Goal: Task Accomplishment & Management: Use online tool/utility

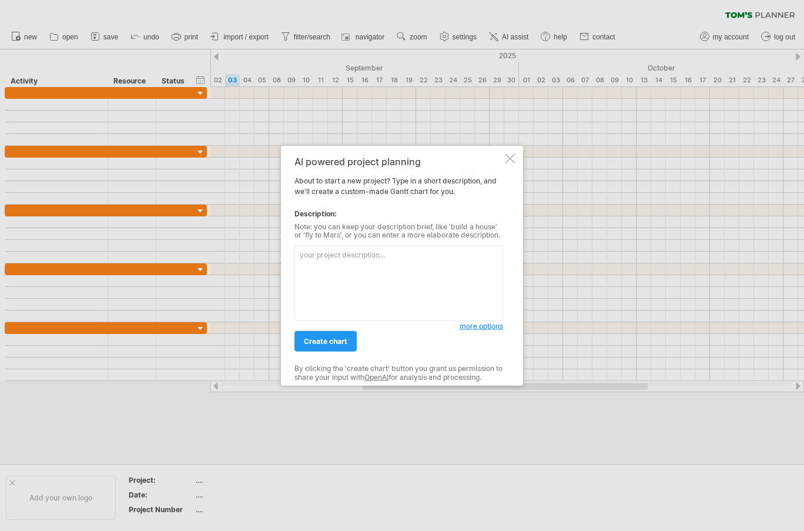
click at [393, 259] on textarea at bounding box center [398, 283] width 209 height 76
click at [333, 344] on span "create chart" at bounding box center [325, 341] width 43 height 9
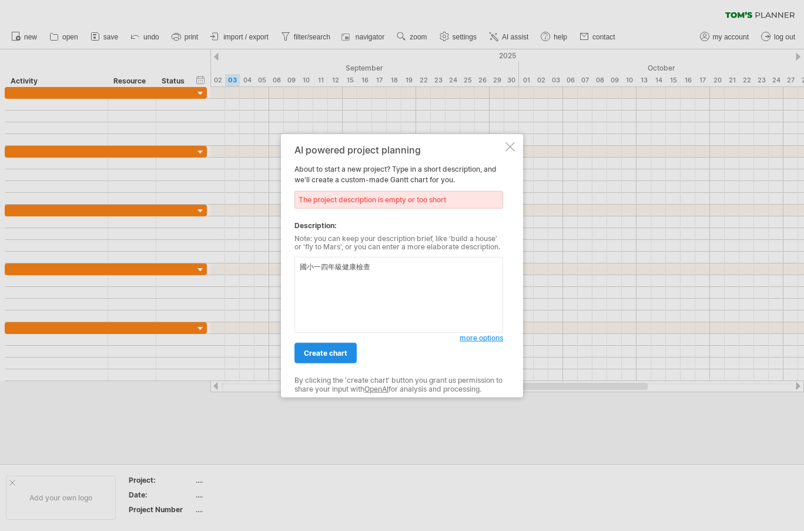
click at [324, 355] on span "create chart" at bounding box center [325, 352] width 43 height 9
click at [328, 355] on span "create chart" at bounding box center [325, 352] width 43 height 9
click at [326, 269] on textarea "國小一四年級健康檢查" at bounding box center [398, 295] width 209 height 76
drag, startPoint x: 318, startPoint y: 264, endPoint x: 321, endPoint y: 273, distance: 9.1
click at [320, 269] on textarea "國小一四年級健康檢查" at bounding box center [398, 295] width 209 height 76
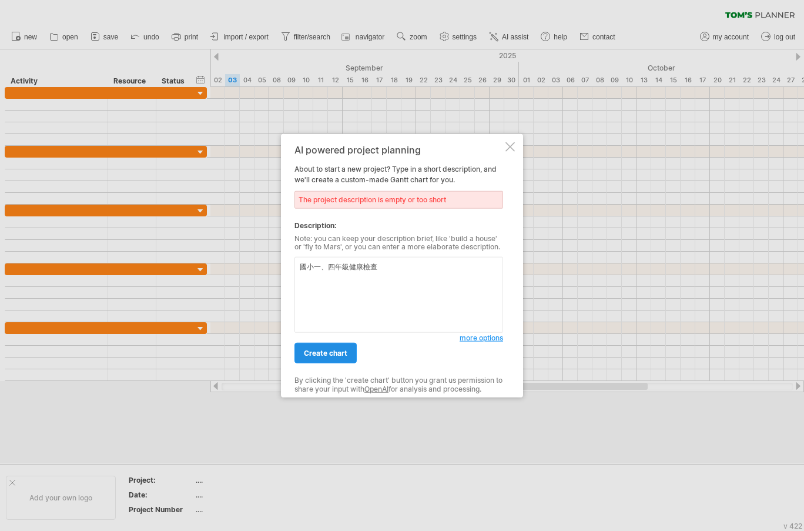
type textarea "國小一、四年級健康檢查"
click at [332, 347] on link "create chart" at bounding box center [325, 353] width 62 height 21
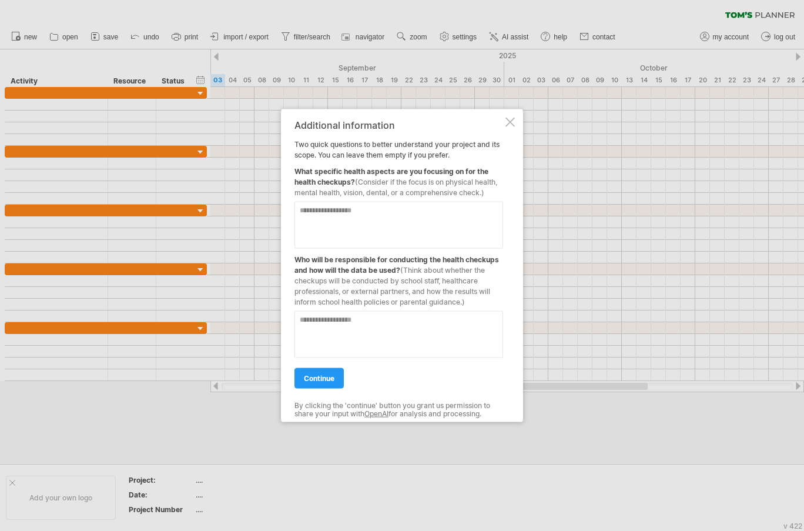
click at [513, 116] on div "Additional information Two quick questions to better understand your project an…" at bounding box center [402, 265] width 242 height 313
click at [511, 120] on div at bounding box center [509, 121] width 9 height 9
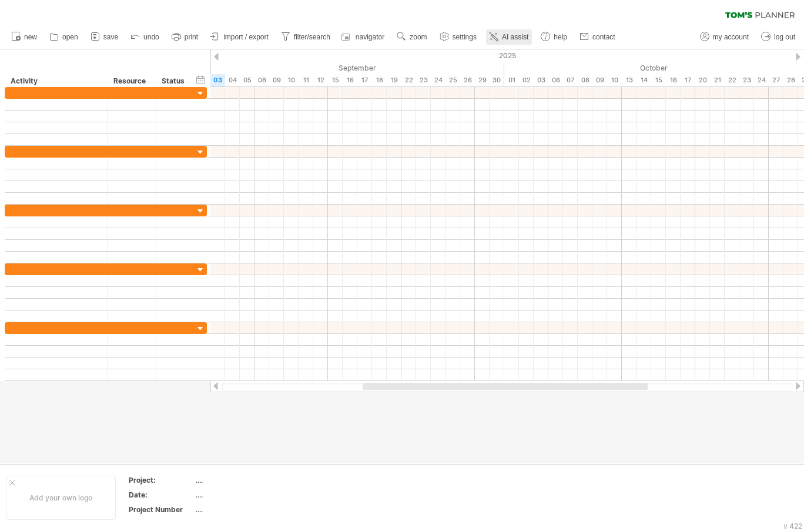
click at [513, 36] on span "AI assist" at bounding box center [515, 37] width 26 height 8
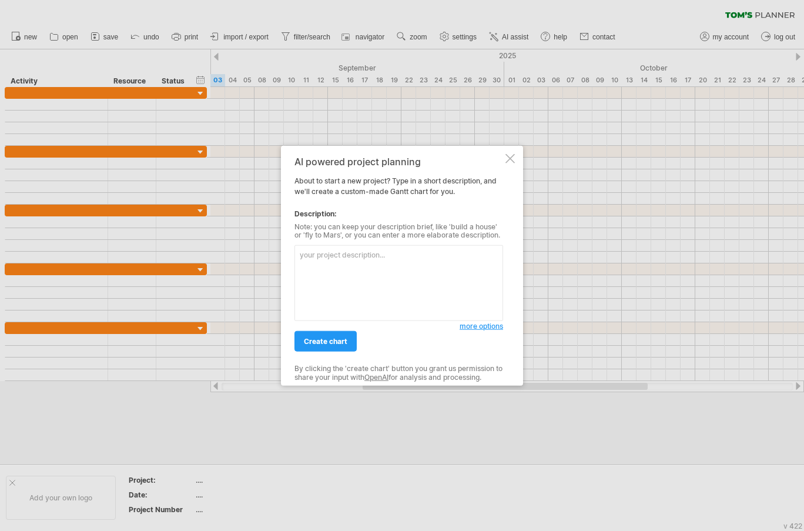
click at [361, 281] on textarea at bounding box center [398, 283] width 209 height 76
type textarea "國小一、四年級健康檢查"
click at [481, 327] on span "more options" at bounding box center [480, 325] width 43 height 9
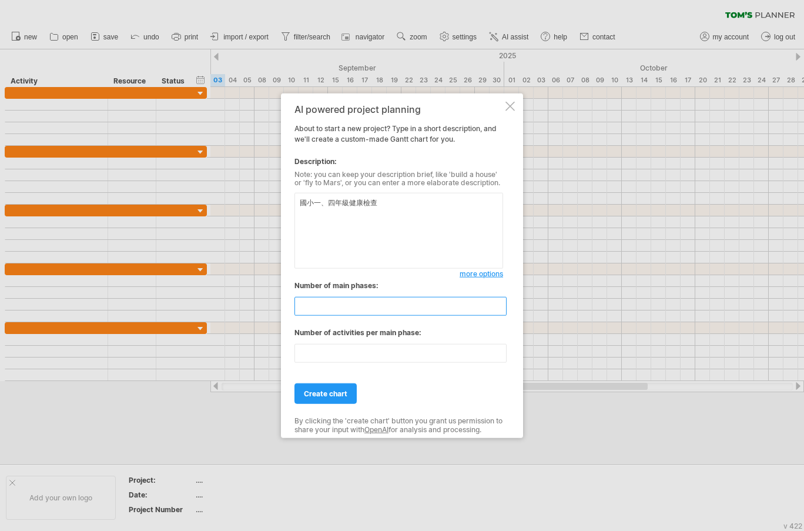
drag, startPoint x: 330, startPoint y: 306, endPoint x: 233, endPoint y: 304, distance: 97.0
click at [237, 304] on div "Trying to reach [DOMAIN_NAME] Connected again... 0% clear filter new" at bounding box center [402, 265] width 804 height 531
type input "*"
drag, startPoint x: 265, startPoint y: 347, endPoint x: 225, endPoint y: 338, distance: 40.8
click at [226, 339] on div "Trying to reach [DOMAIN_NAME] Connected again... 0% clear filter new" at bounding box center [402, 265] width 804 height 531
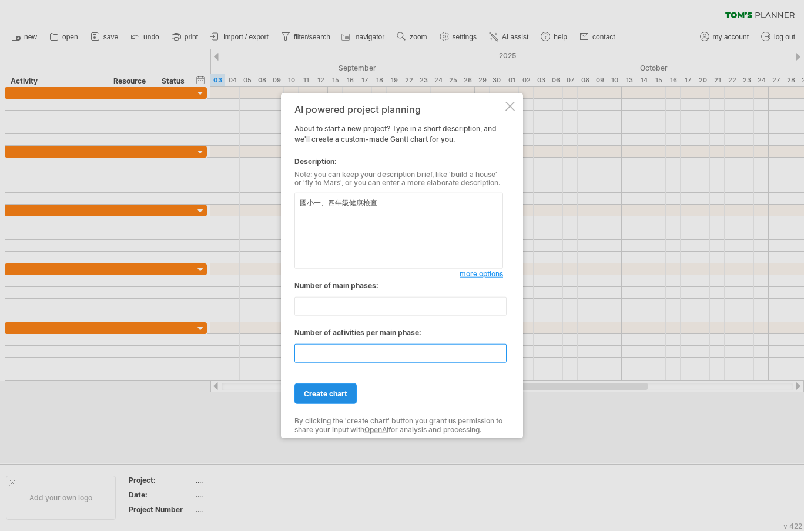
type input "*"
click at [342, 388] on link "create chart" at bounding box center [325, 393] width 62 height 21
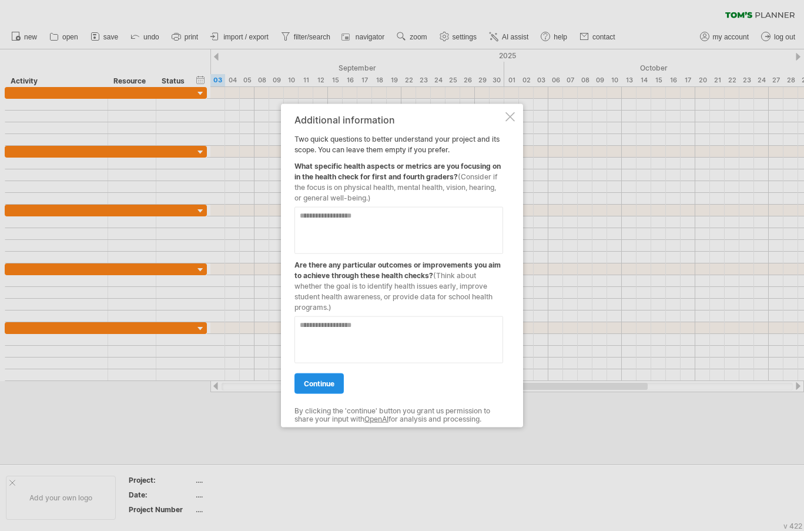
click at [311, 380] on span "continue" at bounding box center [319, 382] width 31 height 9
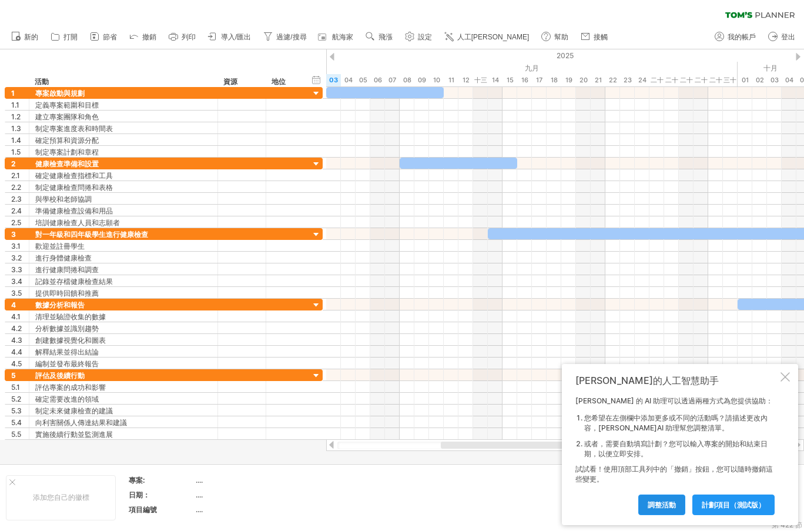
click at [674, 506] on font "調整活動" at bounding box center [661, 504] width 28 height 9
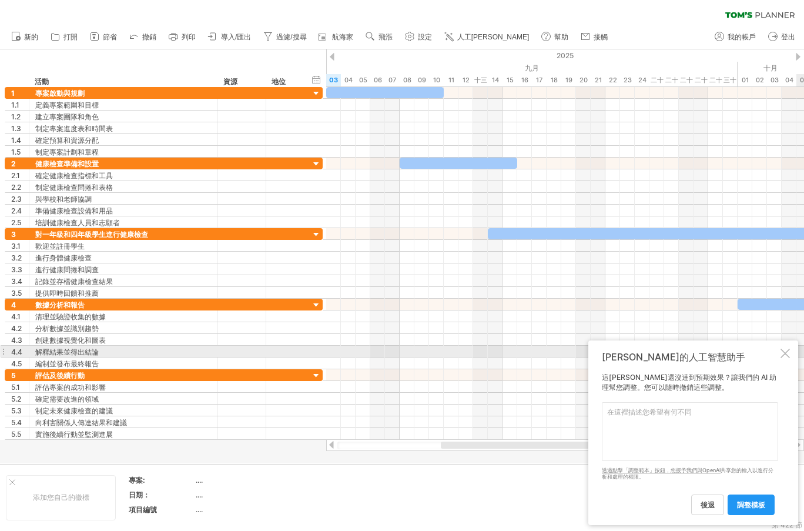
click at [786, 357] on div at bounding box center [784, 352] width 9 height 9
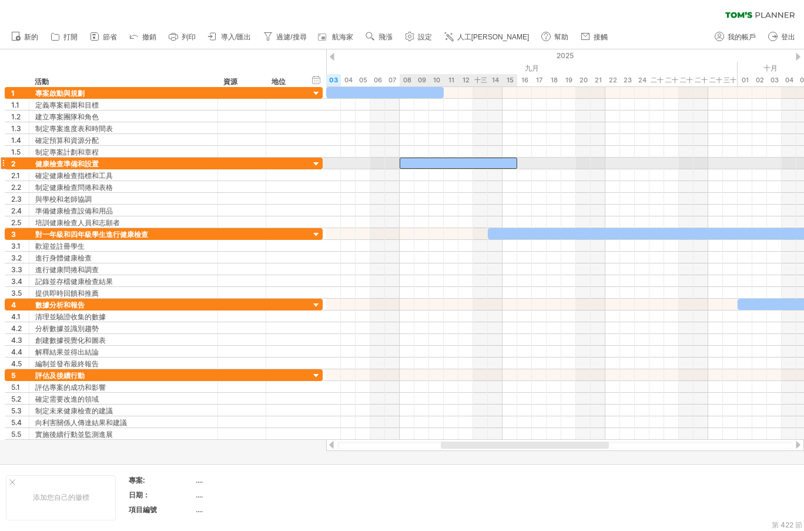
click at [420, 160] on div at bounding box center [459, 162] width 118 height 11
click at [472, 163] on div at bounding box center [459, 162] width 118 height 11
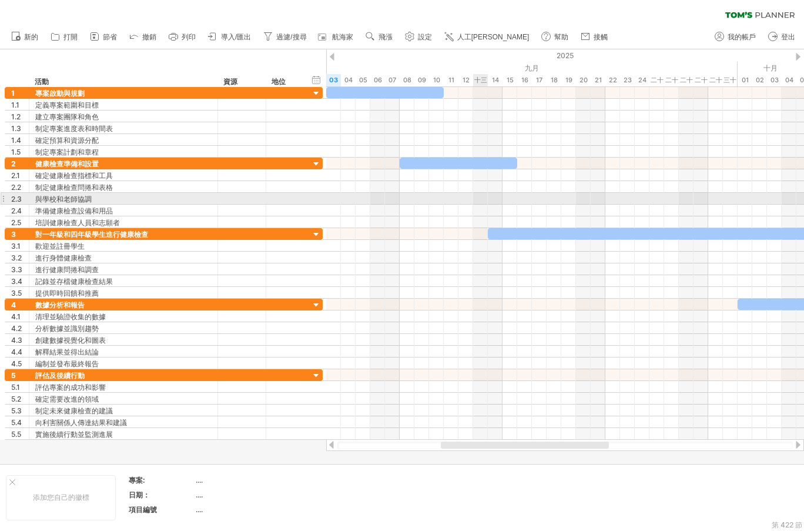
click at [488, 201] on div at bounding box center [565, 199] width 478 height 12
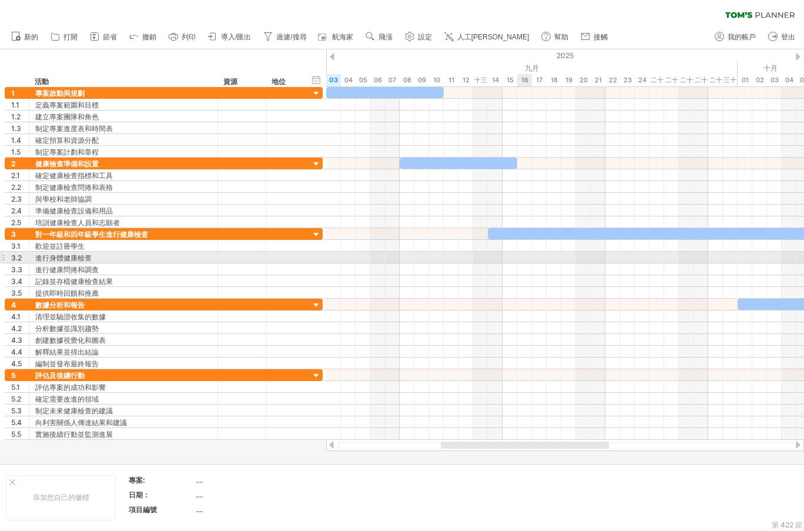
click at [519, 256] on div at bounding box center [565, 257] width 478 height 12
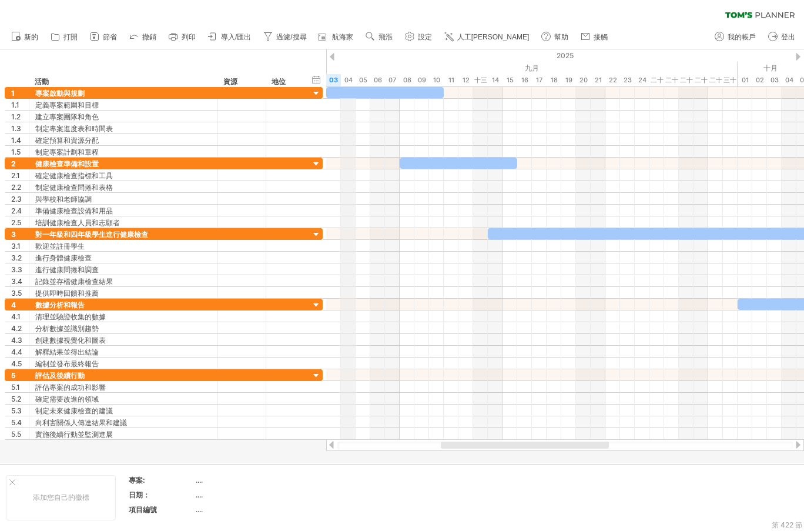
click at [351, 78] on font "04" at bounding box center [348, 80] width 8 height 8
drag, startPoint x: 329, startPoint y: 78, endPoint x: 348, endPoint y: 78, distance: 18.8
click at [338, 78] on font "03" at bounding box center [333, 80] width 9 height 8
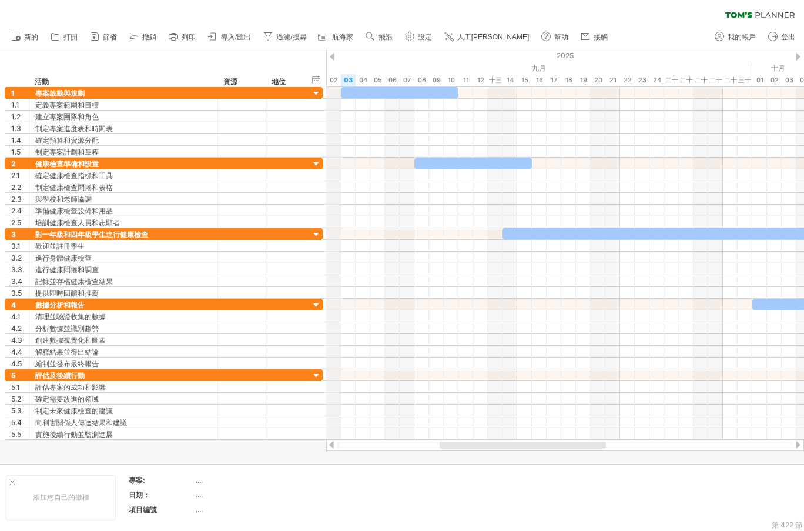
click at [338, 61] on div "2025" at bounding box center [752, 55] width 2438 height 12
click at [334, 57] on div "2025" at bounding box center [752, 55] width 2438 height 12
drag, startPoint x: 753, startPoint y: 68, endPoint x: 746, endPoint y: 68, distance: 7.1
click at [759, 78] on font "01" at bounding box center [759, 80] width 7 height 8
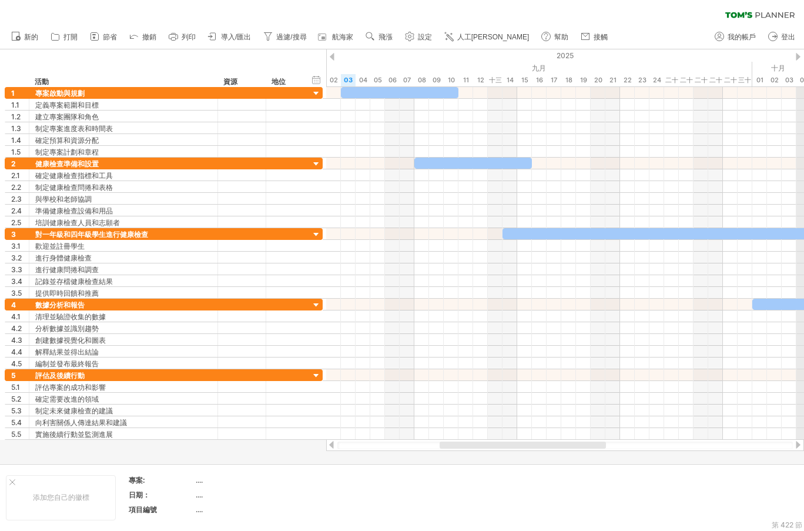
click at [796, 60] on div at bounding box center [798, 57] width 5 height 8
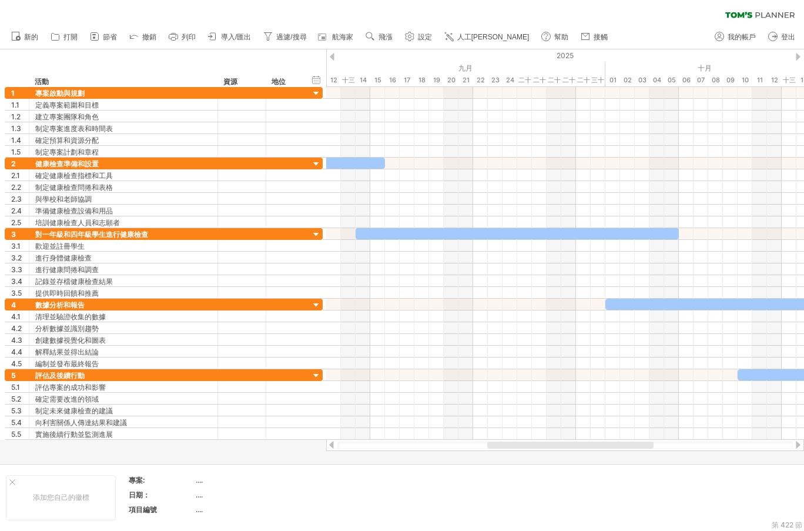
click at [796, 60] on div at bounding box center [798, 57] width 5 height 8
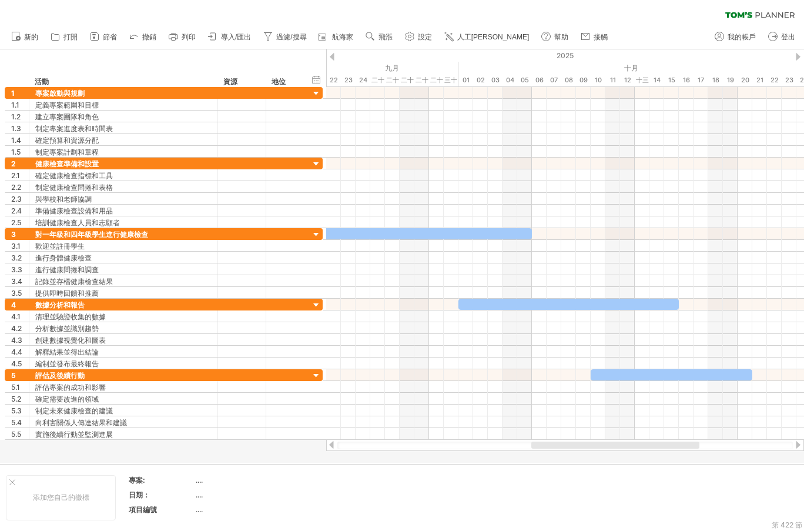
click at [796, 60] on div at bounding box center [798, 57] width 5 height 8
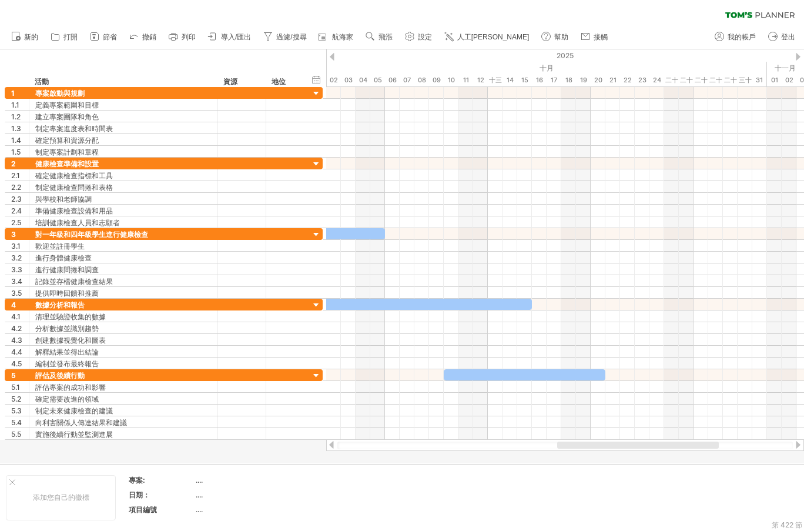
click at [796, 60] on div at bounding box center [798, 57] width 5 height 8
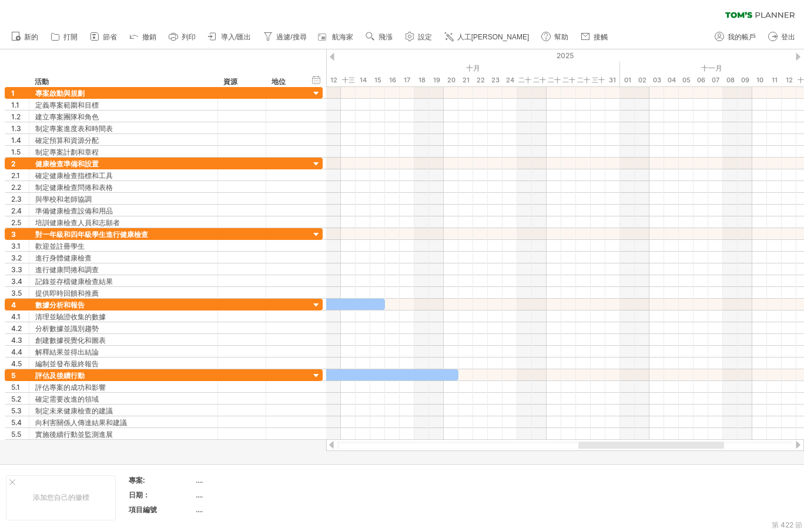
click at [796, 60] on div at bounding box center [798, 57] width 5 height 8
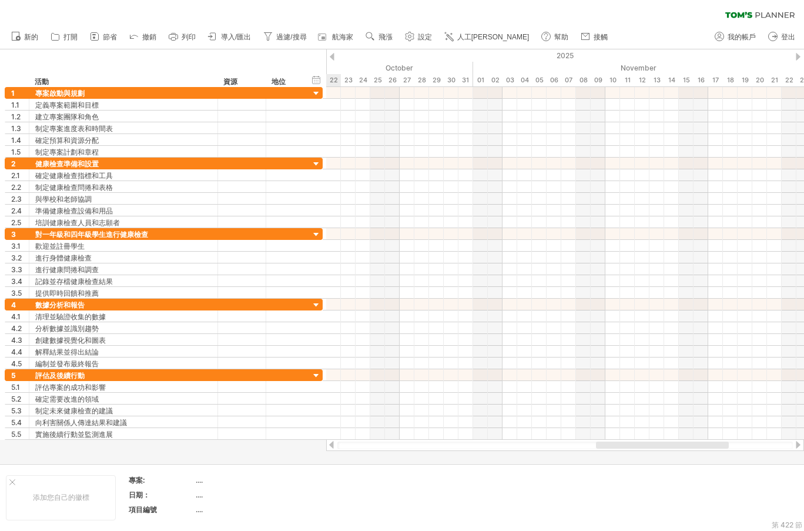
click at [796, 60] on div at bounding box center [798, 57] width 5 height 8
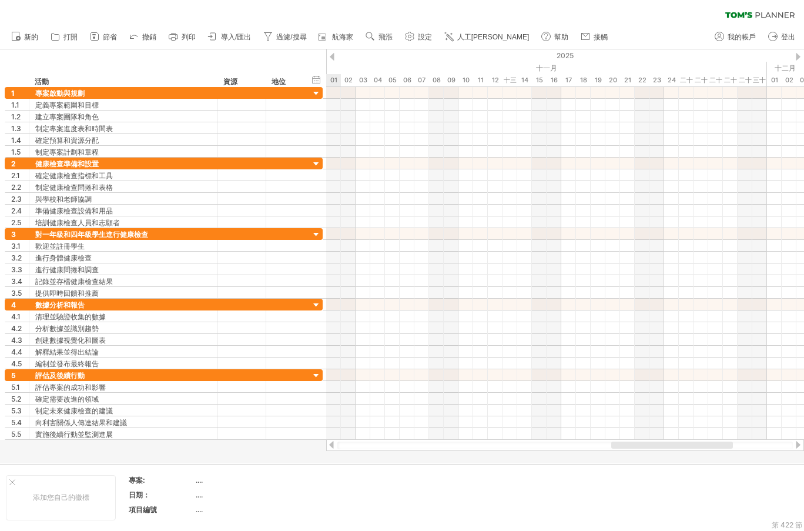
click at [796, 60] on div at bounding box center [798, 57] width 5 height 8
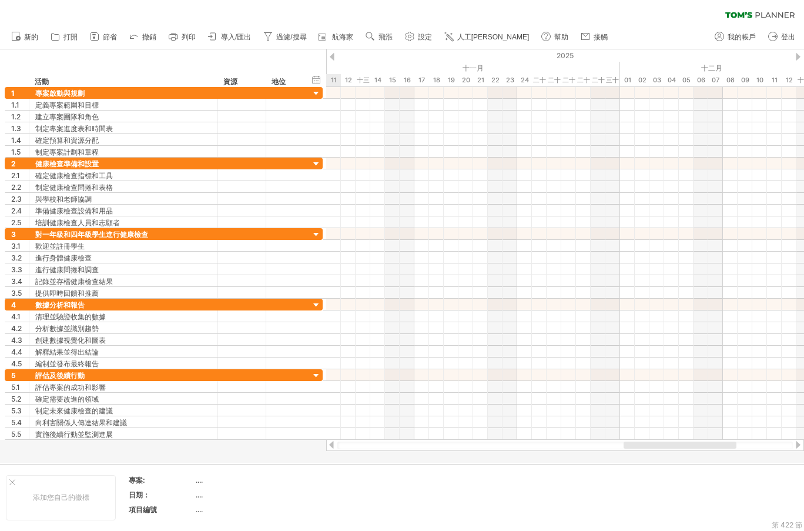
click at [796, 60] on div at bounding box center [798, 57] width 5 height 8
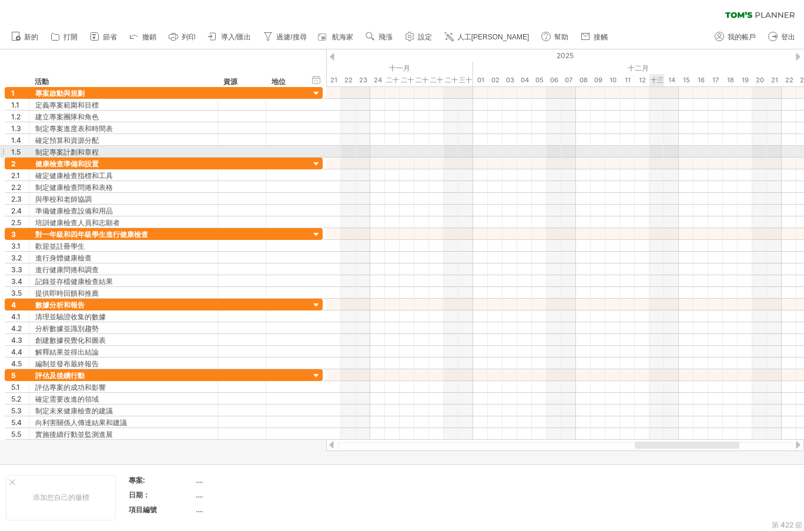
click at [652, 150] on div at bounding box center [565, 152] width 478 height 12
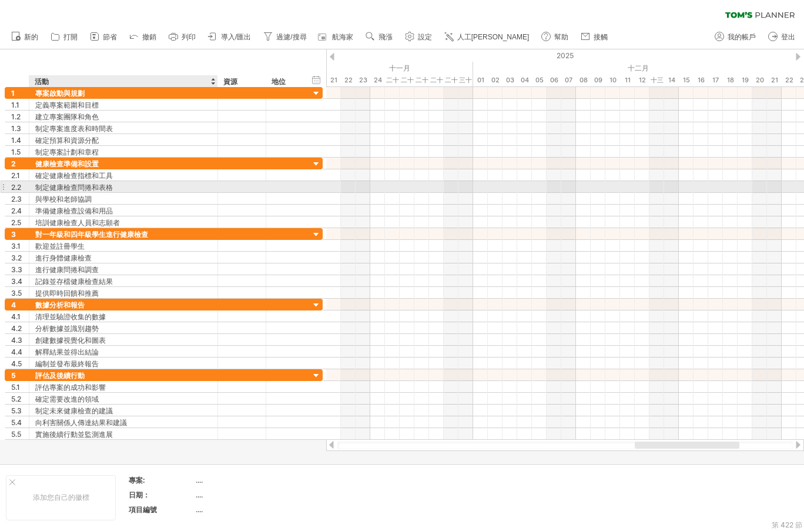
click at [141, 188] on div "制定健康檢查問捲和表格" at bounding box center [123, 186] width 176 height 11
click at [236, 188] on div at bounding box center [242, 186] width 36 height 11
click at [312, 186] on div "**********" at bounding box center [164, 186] width 318 height 12
click at [312, 186] on div "**********" at bounding box center [164, 187] width 318 height 12
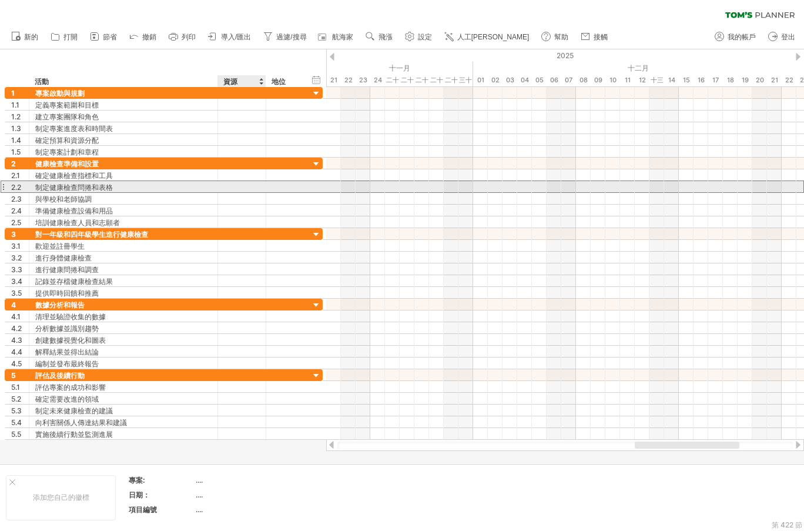
click at [251, 185] on div at bounding box center [242, 186] width 36 height 11
click at [251, 185] on input "text" at bounding box center [242, 186] width 36 height 11
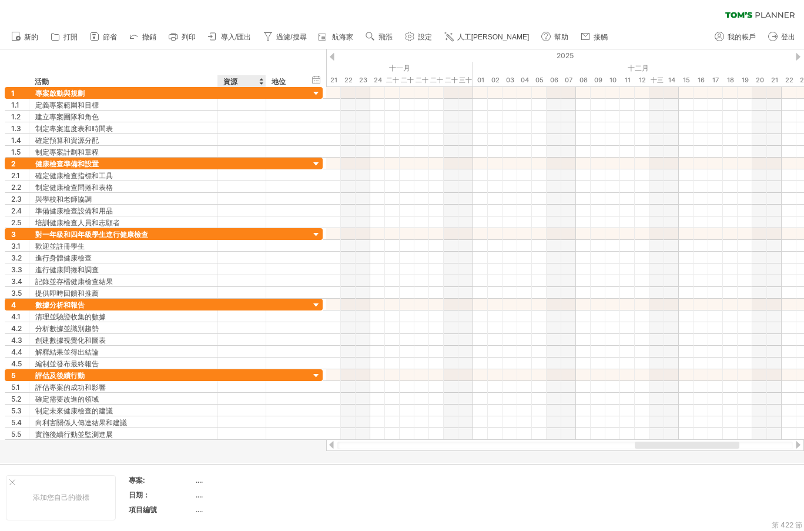
click at [260, 79] on div "******** 資源" at bounding box center [241, 81] width 48 height 12
click at [263, 79] on div at bounding box center [261, 81] width 5 height 12
click at [306, 79] on div "隱藏開始/結束/持續時間 顯示開始/結束/持續時間 ******** 活動 ******** 資源 ****** 地位" at bounding box center [163, 68] width 326 height 38
click at [316, 82] on div "隱藏開始/結束/持續時間 顯示開始/結束/持續時間" at bounding box center [316, 79] width 11 height 12
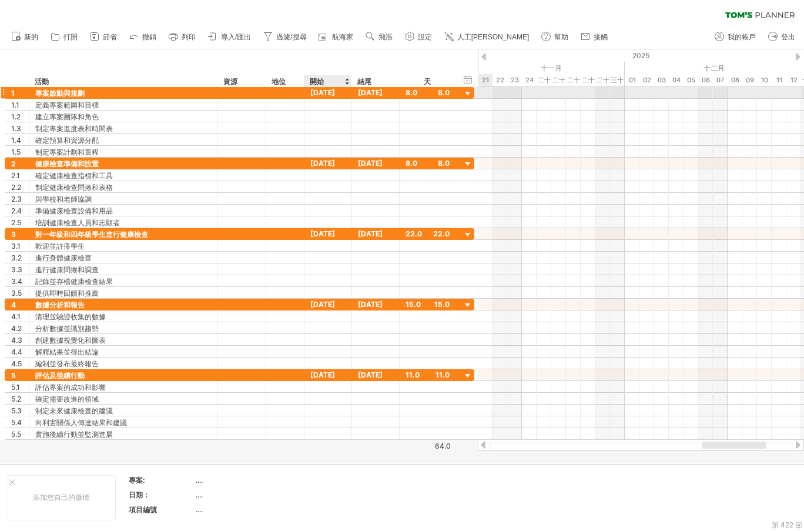
click at [335, 92] on font "[DATE]" at bounding box center [322, 92] width 25 height 9
click at [383, 93] on font "[DATE]" at bounding box center [370, 92] width 25 height 9
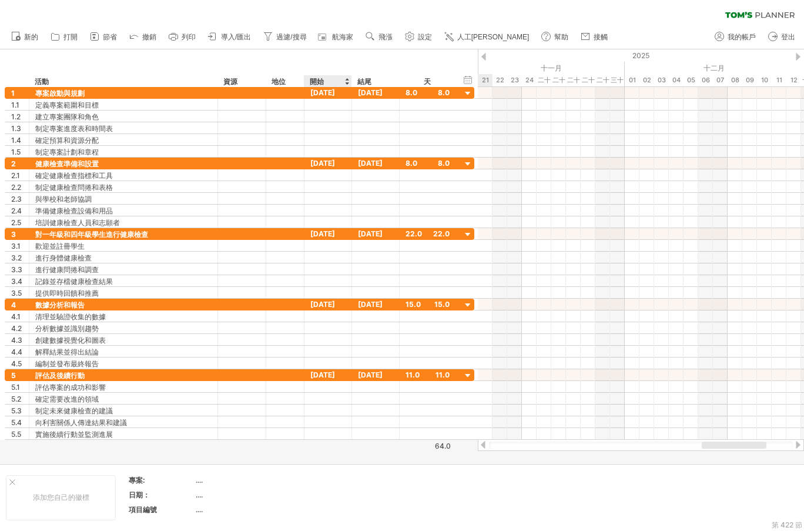
click at [341, 79] on div "開始" at bounding box center [327, 81] width 35 height 12
click at [347, 82] on div at bounding box center [346, 81] width 5 height 12
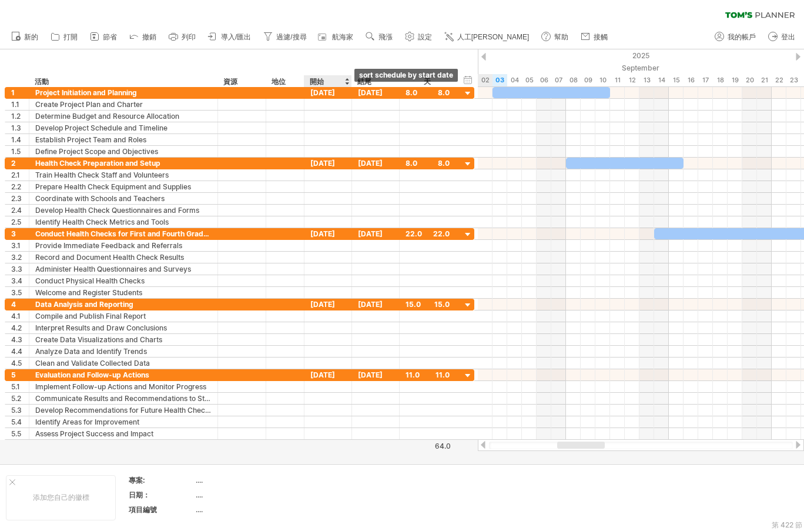
click at [347, 86] on div at bounding box center [346, 81] width 5 height 12
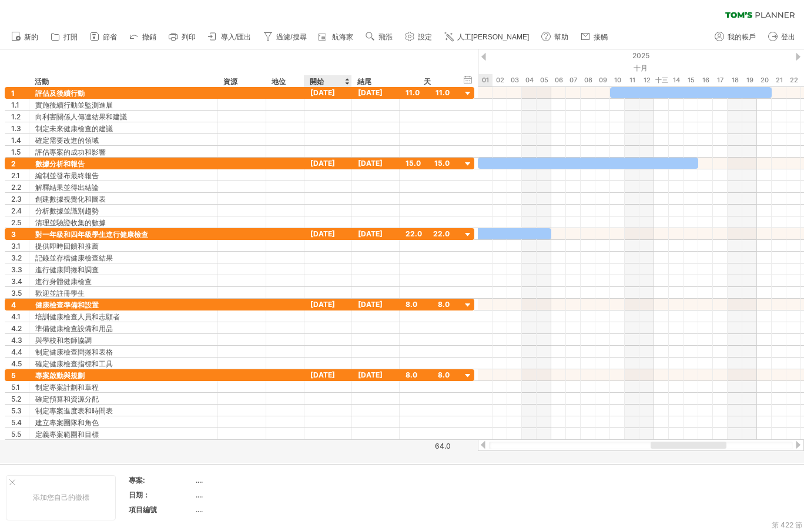
click at [347, 85] on div at bounding box center [346, 81] width 5 height 12
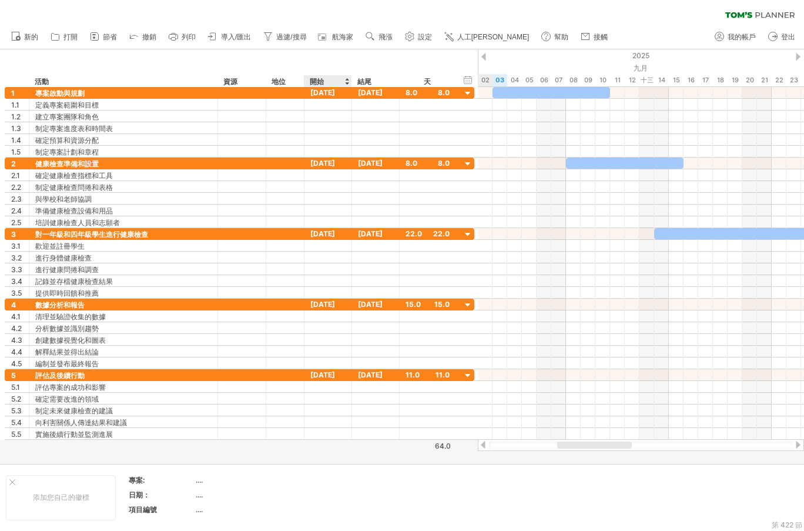
click at [347, 85] on div at bounding box center [346, 81] width 5 height 12
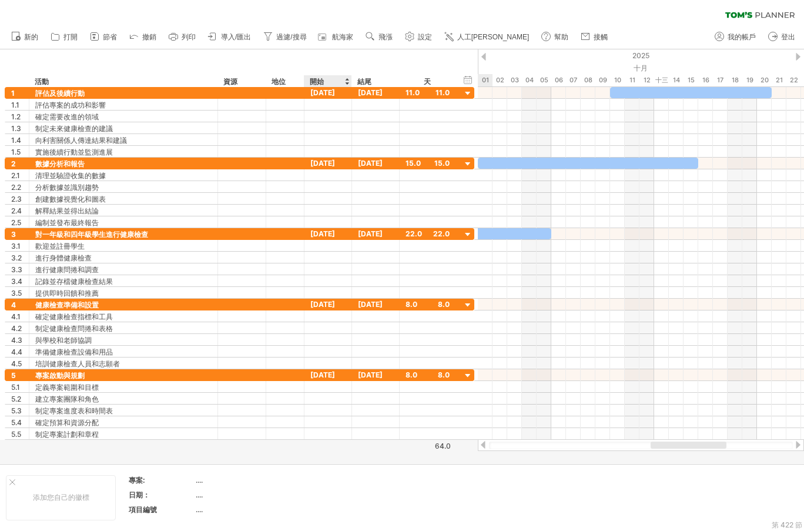
click at [347, 85] on div at bounding box center [346, 81] width 5 height 12
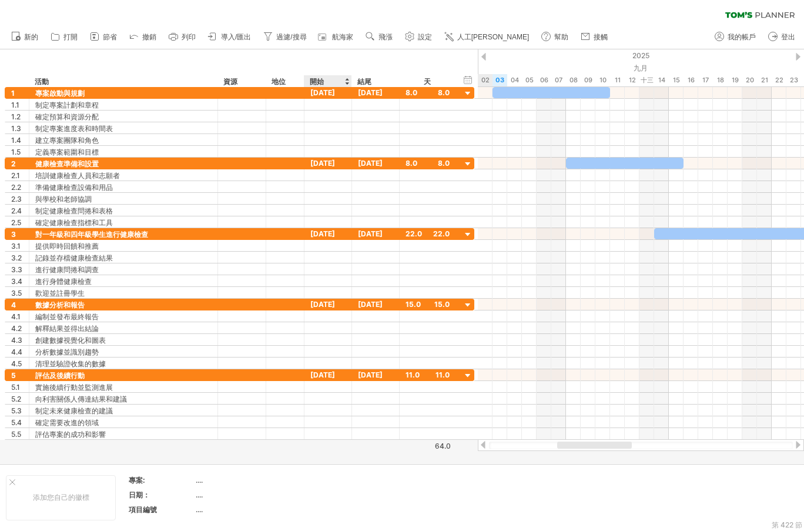
click at [347, 85] on div at bounding box center [346, 81] width 5 height 12
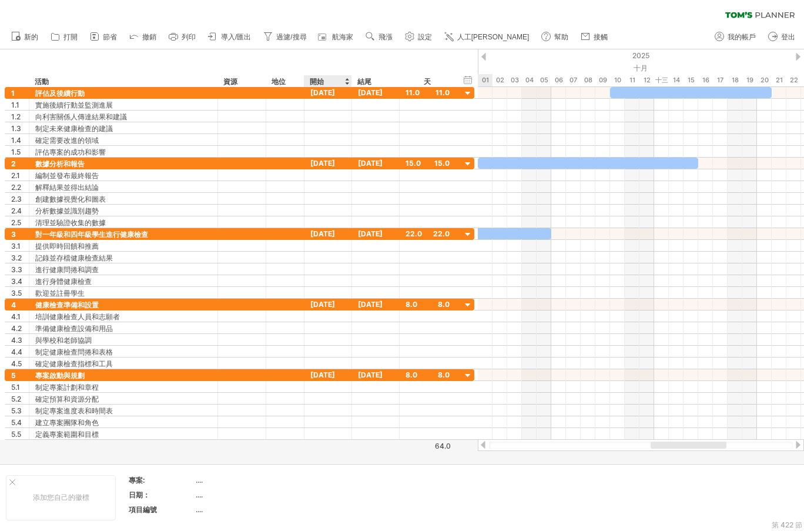
click at [348, 82] on div at bounding box center [346, 81] width 5 height 12
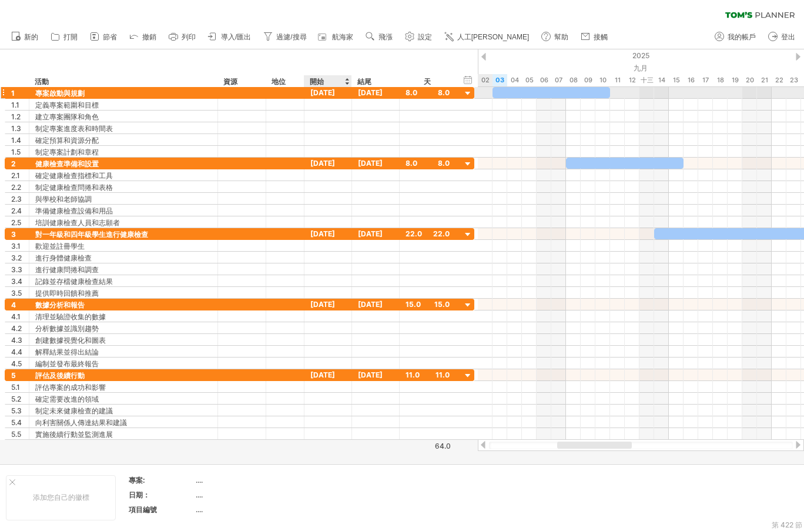
click at [340, 93] on div "[DATE]" at bounding box center [328, 92] width 48 height 11
click at [333, 93] on font "[DATE]" at bounding box center [322, 92] width 25 height 9
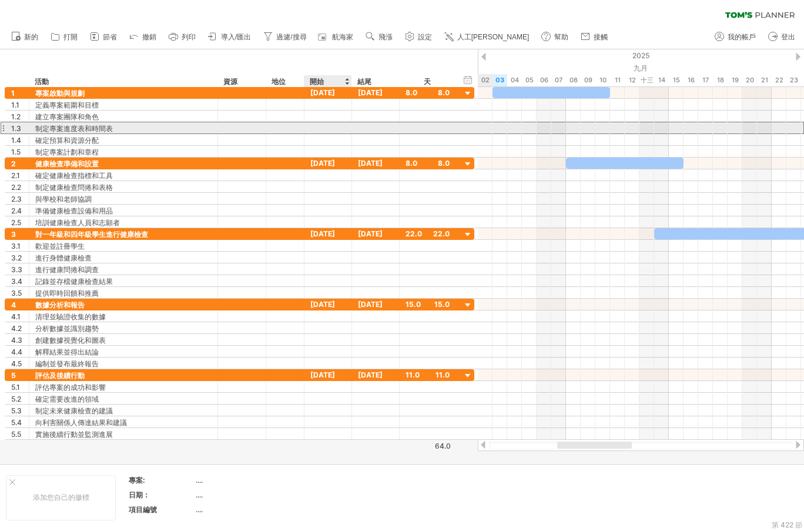
click at [327, 130] on div at bounding box center [328, 127] width 48 height 11
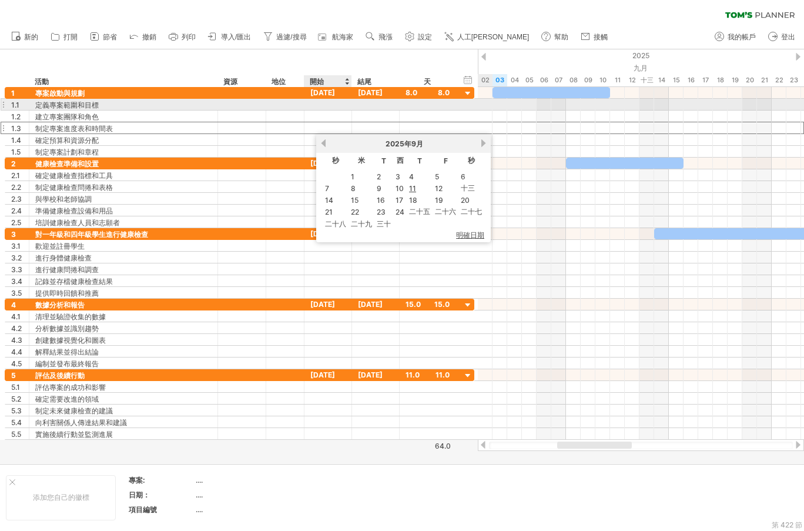
click at [330, 101] on div at bounding box center [328, 104] width 48 height 11
